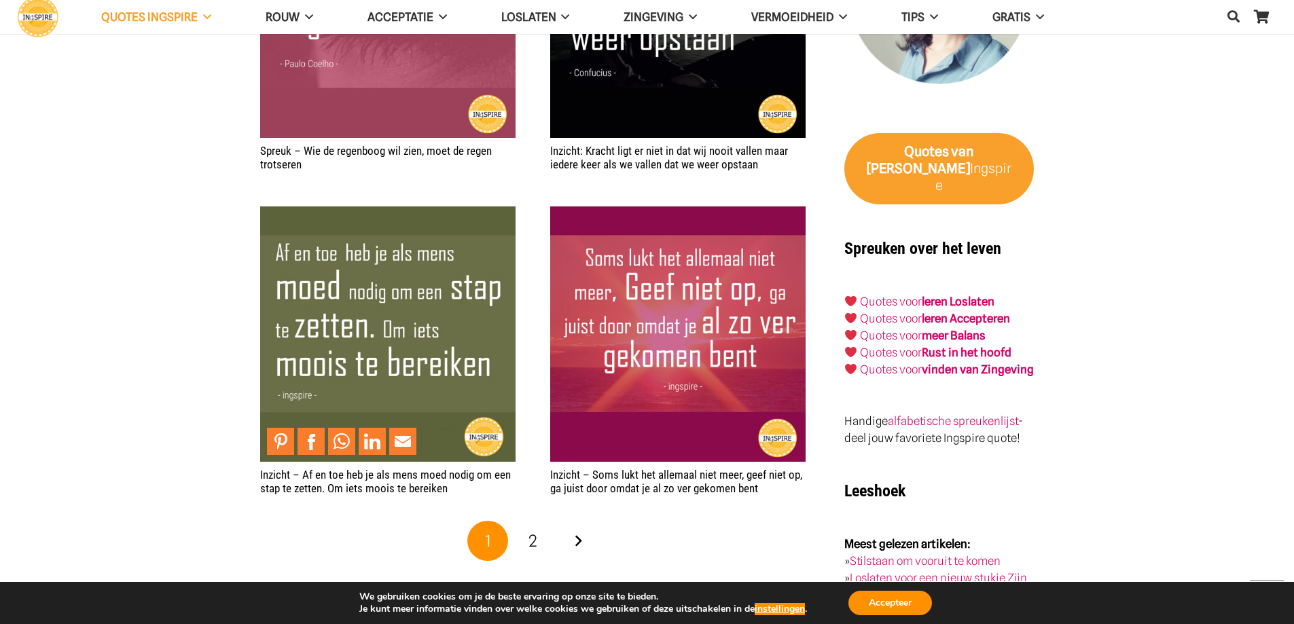
scroll to position [2310, 0]
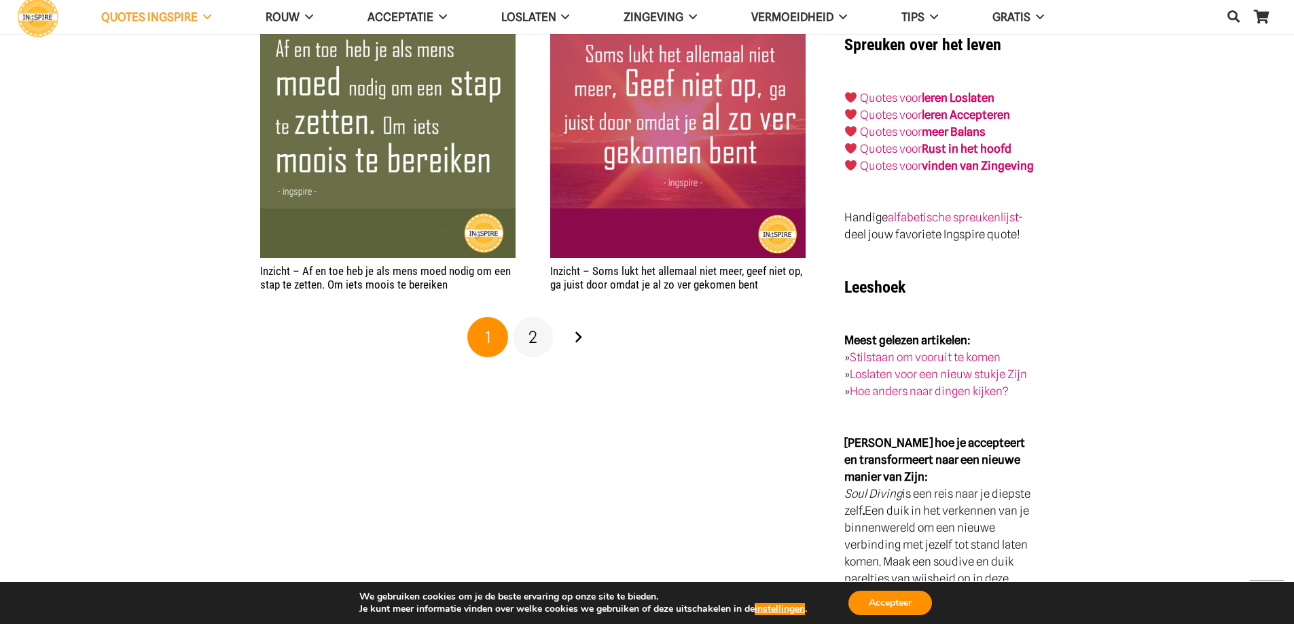
drag, startPoint x: 532, startPoint y: 338, endPoint x: 506, endPoint y: 345, distance: 26.7
click at [533, 338] on span "2" at bounding box center [533, 338] width 9 height 20
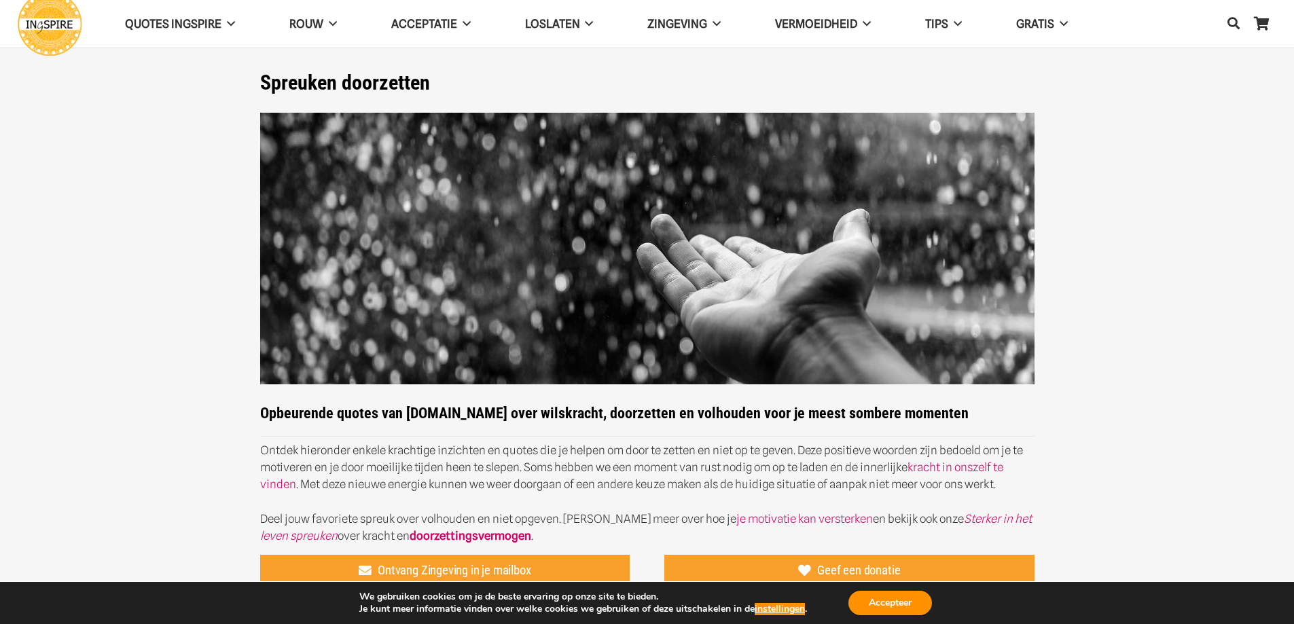
click at [86, 158] on section "Spreuken doorzetten Opbeurende quotes van Ingspire.nl over wilskracht, doorzett…" at bounding box center [647, 312] width 1294 height 624
